Goal: Task Accomplishment & Management: Use online tool/utility

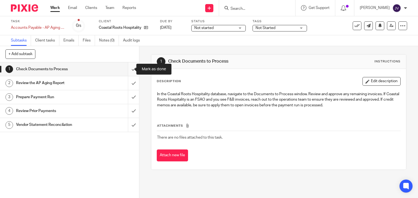
click at [128, 70] on input "submit" at bounding box center [69, 70] width 139 height 14
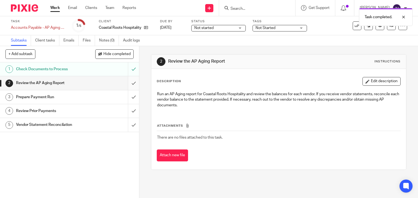
click at [127, 83] on input "submit" at bounding box center [69, 83] width 139 height 14
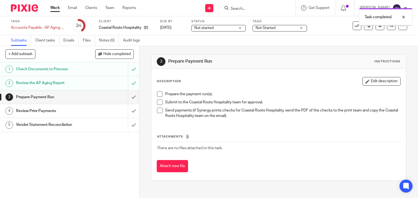
click at [157, 94] on span at bounding box center [159, 94] width 5 height 5
click at [157, 104] on span at bounding box center [159, 102] width 5 height 5
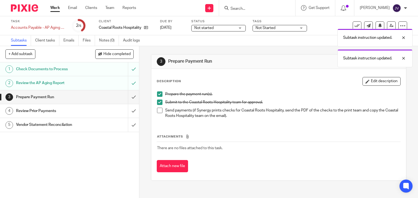
click at [100, 156] on div "1 Check Documents to Process 2 Review the AP Aging Report 3 Prepare Payment Run…" at bounding box center [69, 131] width 139 height 136
